Goal: Check status: Check status

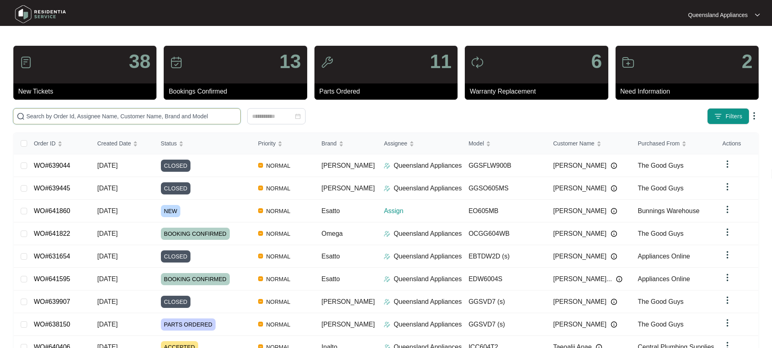
click at [98, 117] on input "text" at bounding box center [131, 116] width 211 height 9
paste input "641860"
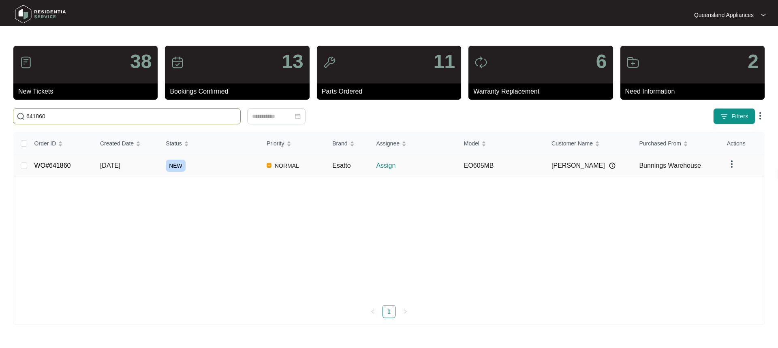
type input "641860"
click at [61, 165] on link "WO#641860" at bounding box center [52, 165] width 36 height 7
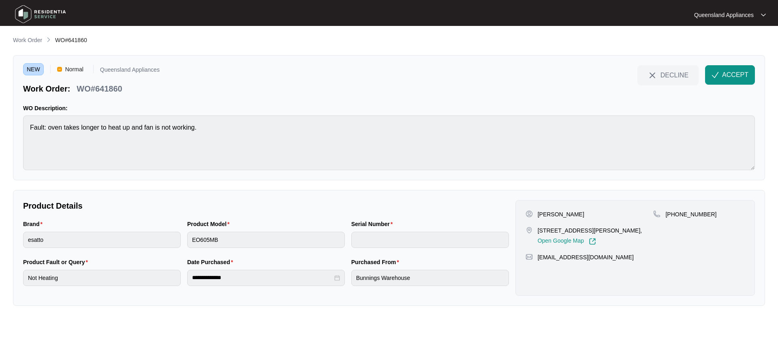
click at [110, 90] on p "WO#641860" at bounding box center [99, 88] width 45 height 11
copy p "641860"
click at [734, 73] on span "ACCEPT" at bounding box center [735, 75] width 26 height 10
